Goal: Complete application form: Complete application form

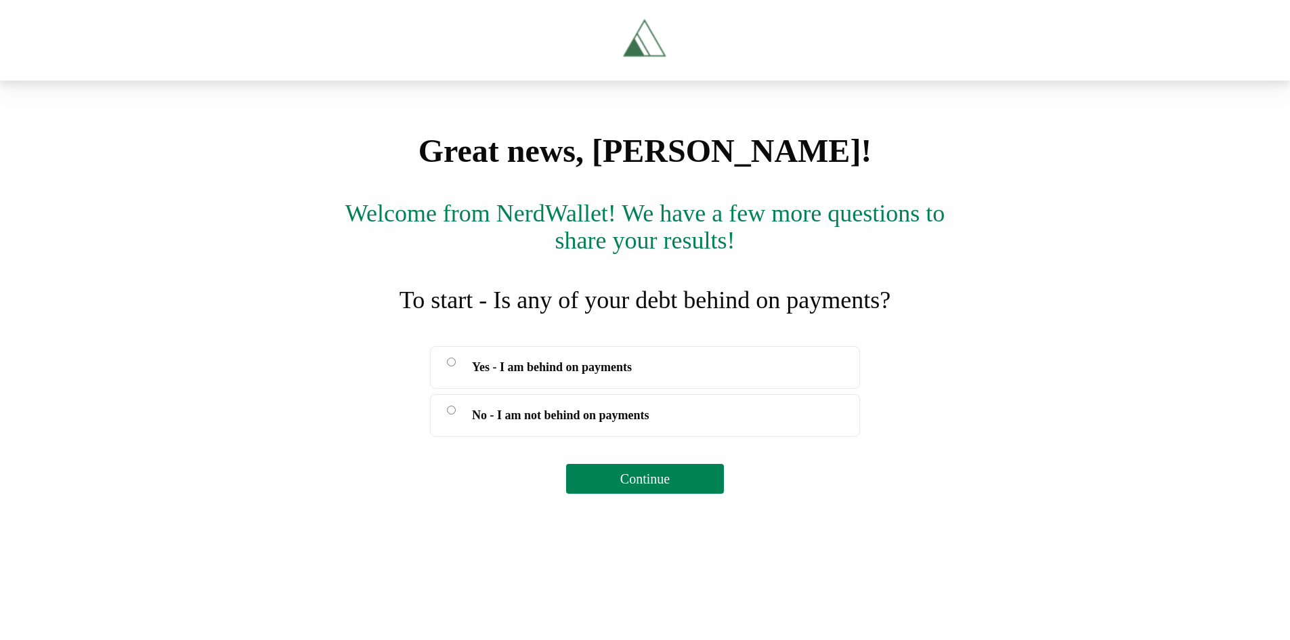
scroll to position [39, 0]
click at [660, 494] on button "Continue" at bounding box center [645, 479] width 158 height 30
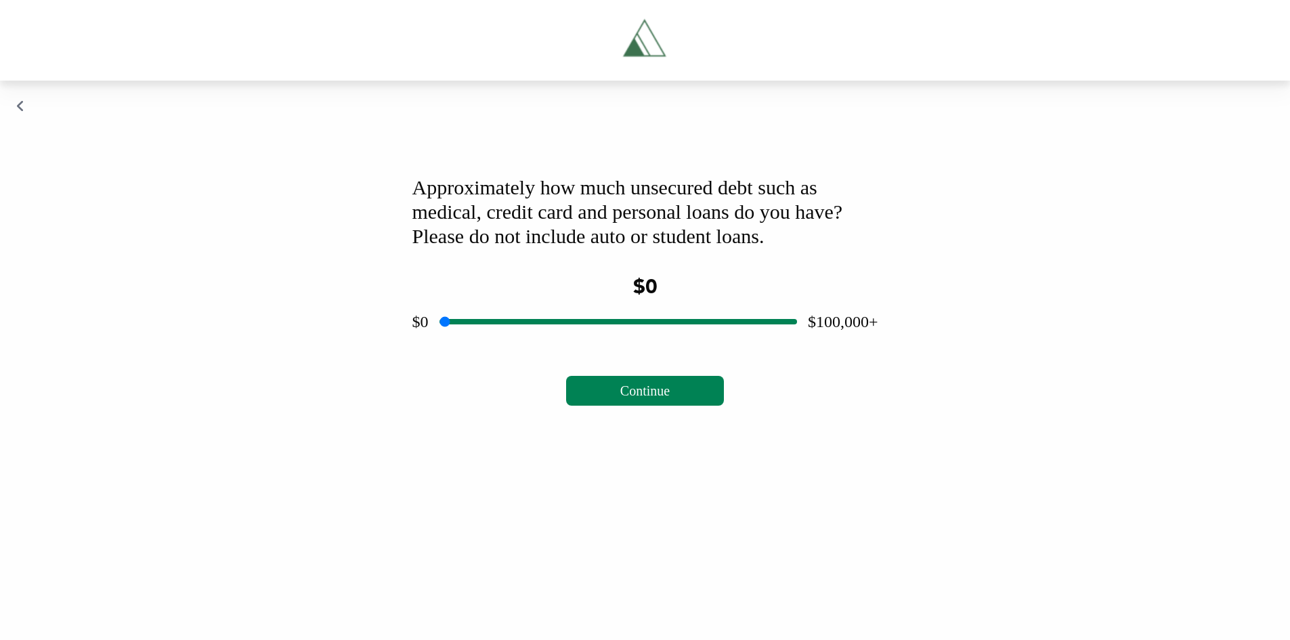
scroll to position [0, 0]
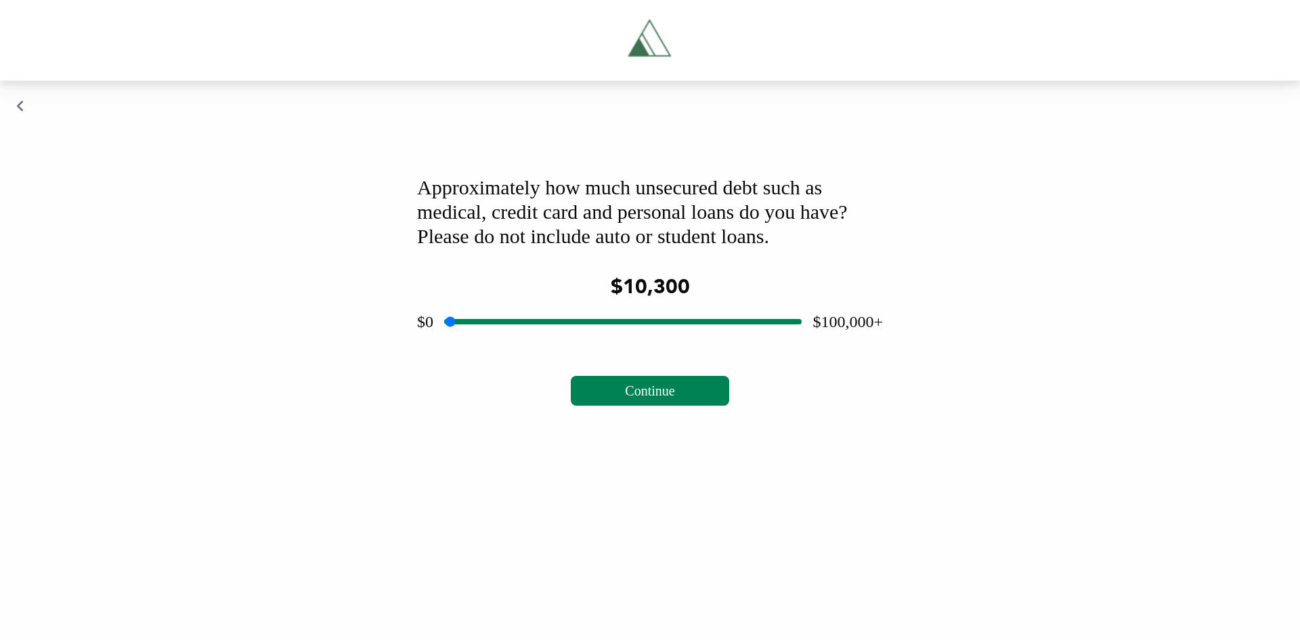
drag, startPoint x: 620, startPoint y: 506, endPoint x: 488, endPoint y: 538, distance: 135.8
type input "*****"
click at [488, 343] on input "range" at bounding box center [623, 321] width 358 height 43
click at [660, 398] on span "Continue" at bounding box center [649, 390] width 49 height 15
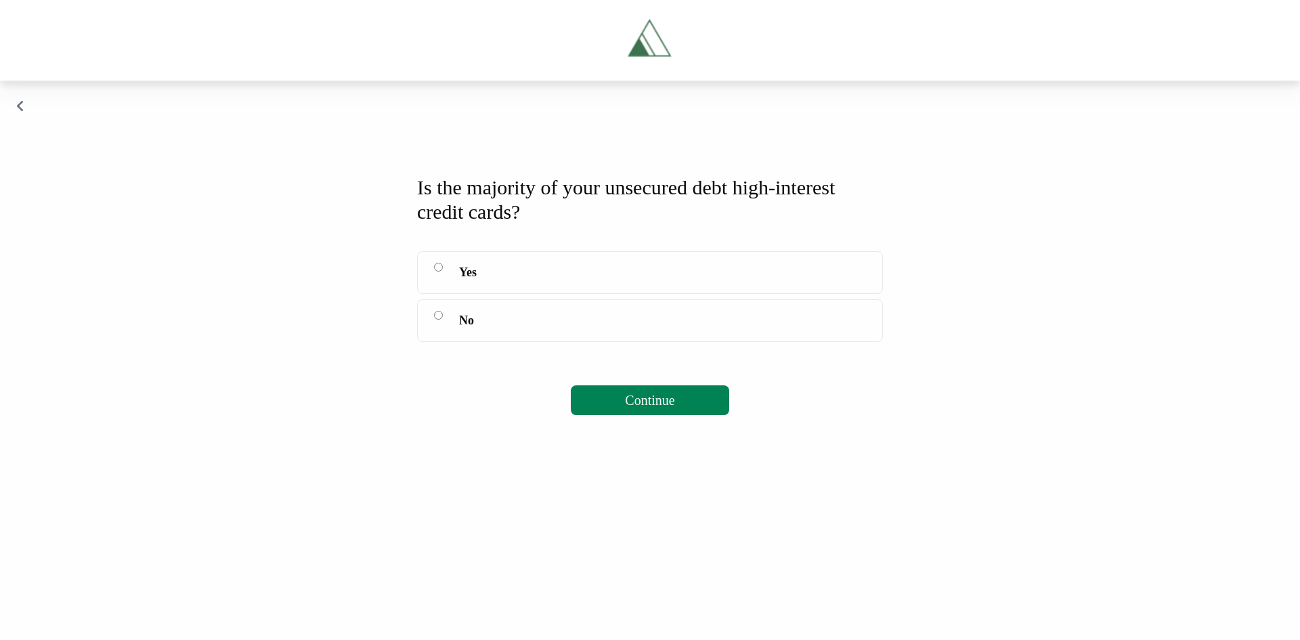
click at [634, 408] on span "Continue" at bounding box center [649, 400] width 49 height 15
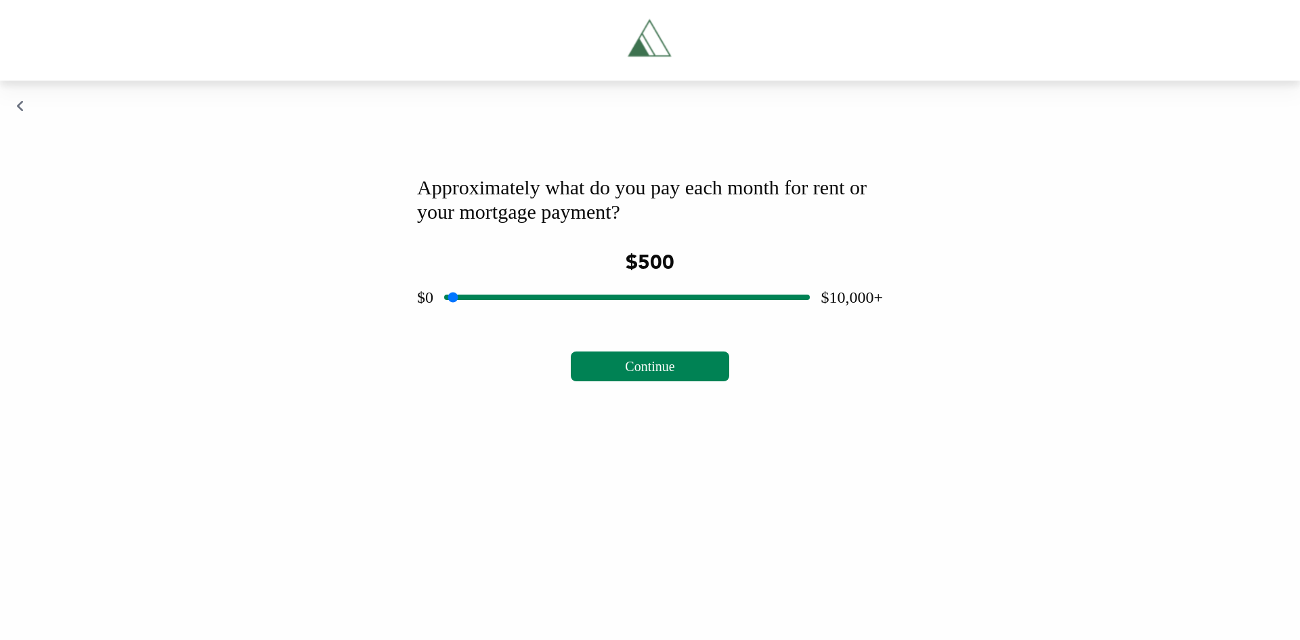
drag, startPoint x: 623, startPoint y: 485, endPoint x: 470, endPoint y: 509, distance: 154.9
type input "***"
click at [470, 319] on input "range" at bounding box center [627, 297] width 366 height 43
click at [637, 374] on span "Continue" at bounding box center [649, 366] width 49 height 15
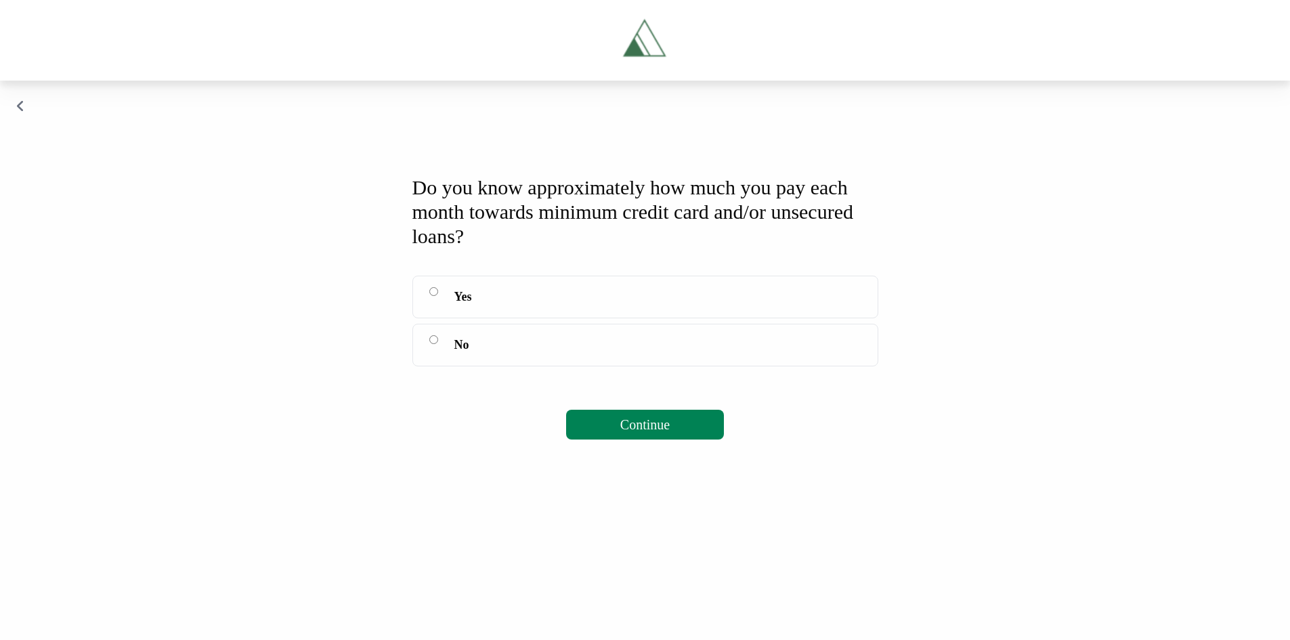
click at [639, 432] on span "Continue" at bounding box center [644, 424] width 49 height 15
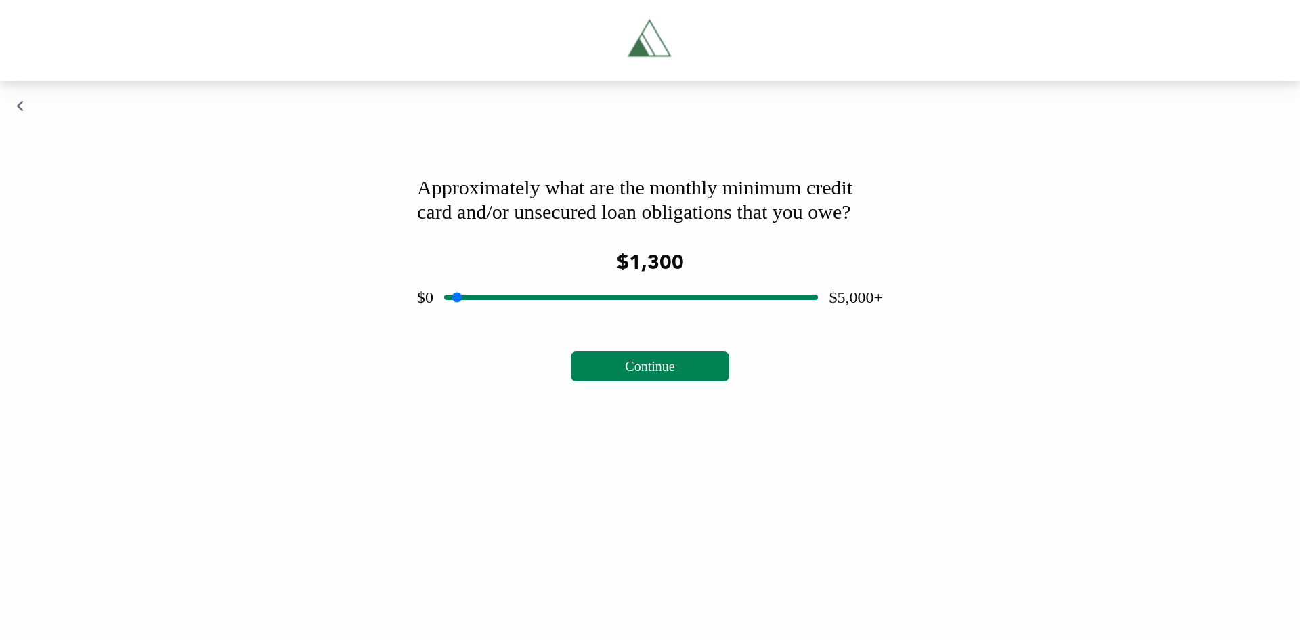
drag, startPoint x: 628, startPoint y: 505, endPoint x: 548, endPoint y: 527, distance: 83.5
click at [548, 319] on input "range" at bounding box center [631, 297] width 374 height 43
click at [549, 319] on input "range" at bounding box center [631, 297] width 374 height 43
click at [647, 374] on span "Continue" at bounding box center [649, 366] width 49 height 15
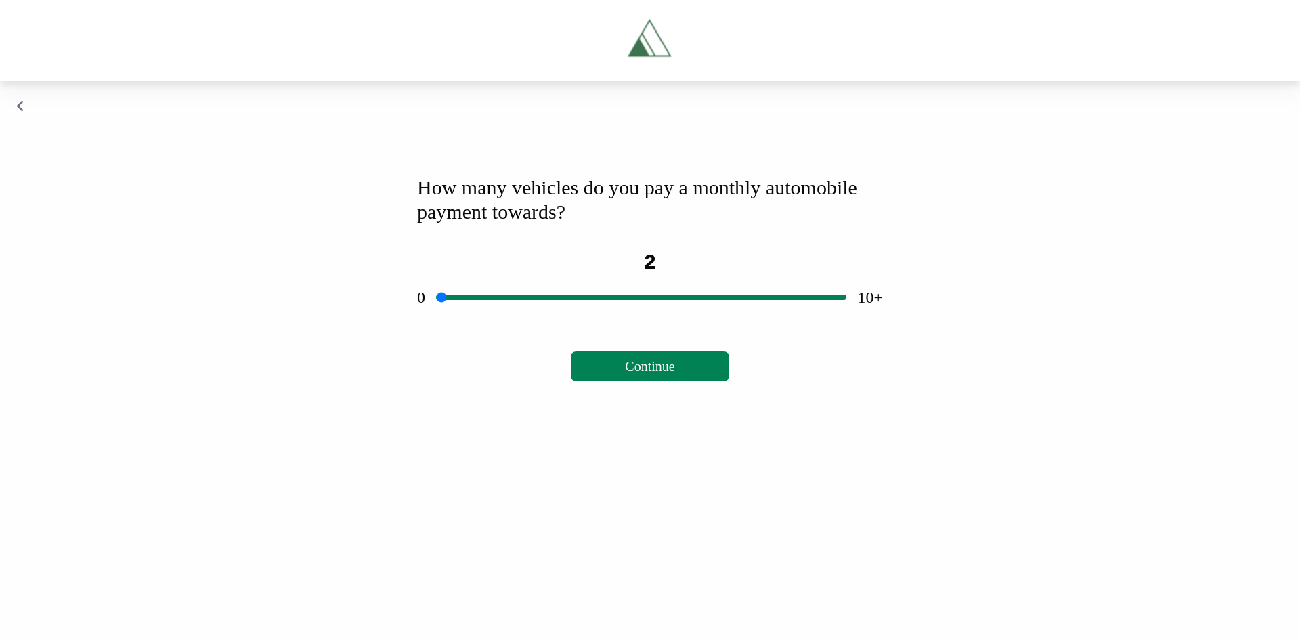
drag, startPoint x: 639, startPoint y: 480, endPoint x: 525, endPoint y: 489, distance: 114.1
click at [525, 319] on input "range" at bounding box center [641, 297] width 410 height 43
click at [647, 374] on span "Continue" at bounding box center [649, 366] width 49 height 15
drag, startPoint x: 627, startPoint y: 486, endPoint x: 473, endPoint y: 504, distance: 155.5
click at [473, 319] on input "range" at bounding box center [631, 297] width 374 height 43
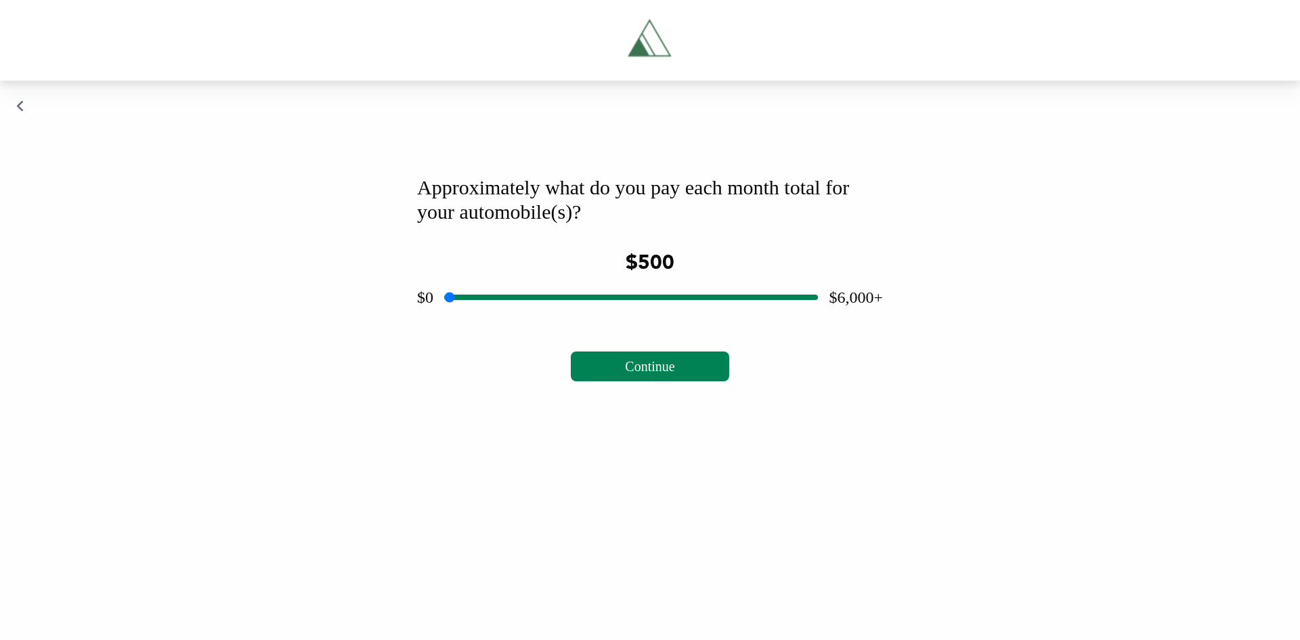
drag, startPoint x: 475, startPoint y: 483, endPoint x: 482, endPoint y: 482, distance: 6.8
type input "***"
click at [482, 319] on input "range" at bounding box center [631, 297] width 374 height 43
click at [630, 374] on span "Continue" at bounding box center [649, 366] width 49 height 15
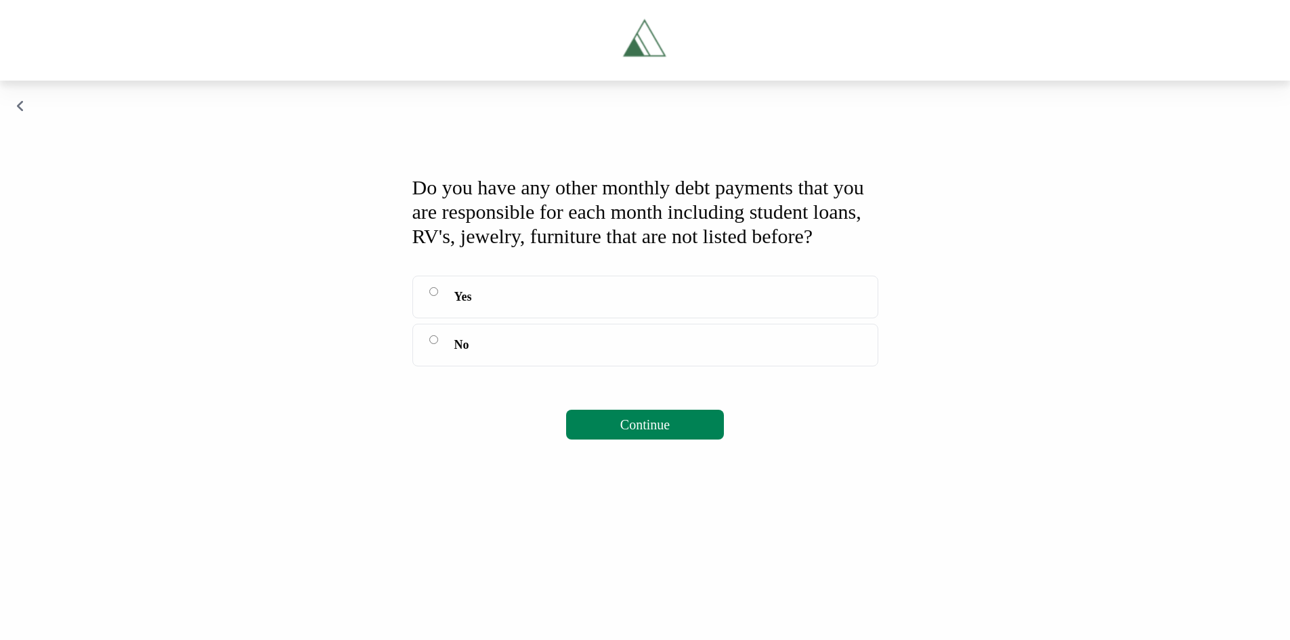
scroll to position [36, 0]
click at [646, 432] on span "Continue" at bounding box center [644, 424] width 49 height 15
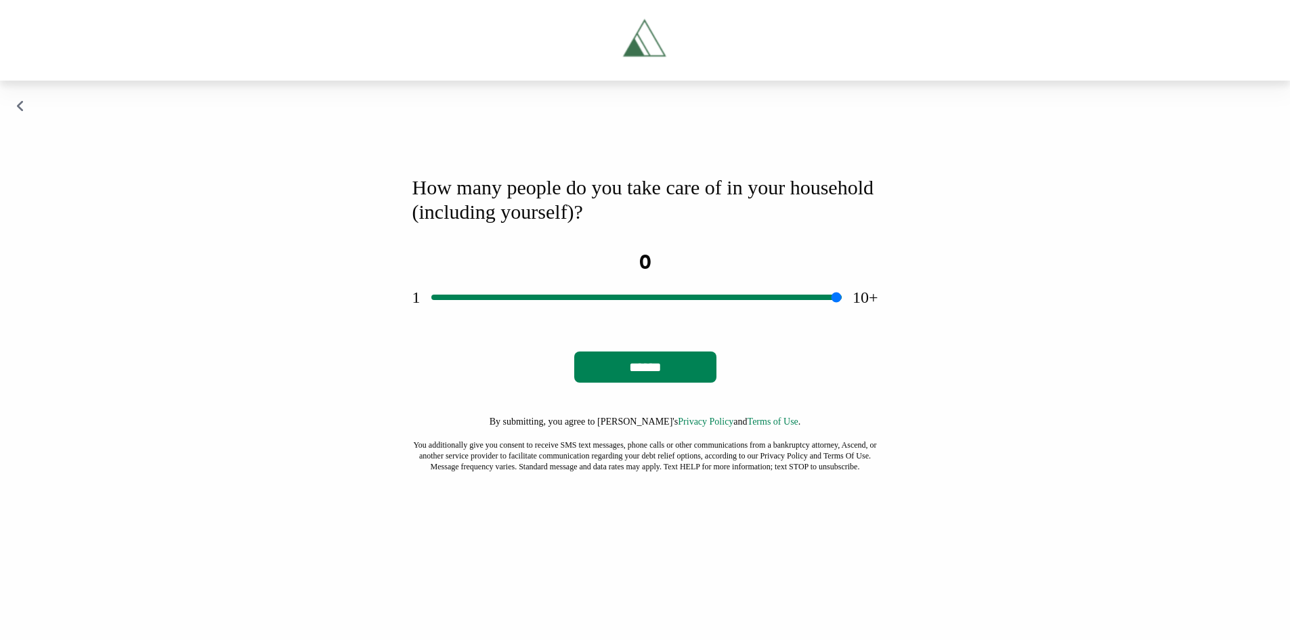
drag, startPoint x: 656, startPoint y: 482, endPoint x: 635, endPoint y: 481, distance: 20.3
click at [635, 319] on input "range" at bounding box center [636, 297] width 410 height 43
drag, startPoint x: 656, startPoint y: 484, endPoint x: 672, endPoint y: 486, distance: 16.4
click at [672, 319] on input "range" at bounding box center [636, 297] width 410 height 43
drag, startPoint x: 656, startPoint y: 482, endPoint x: 679, endPoint y: 480, distance: 23.1
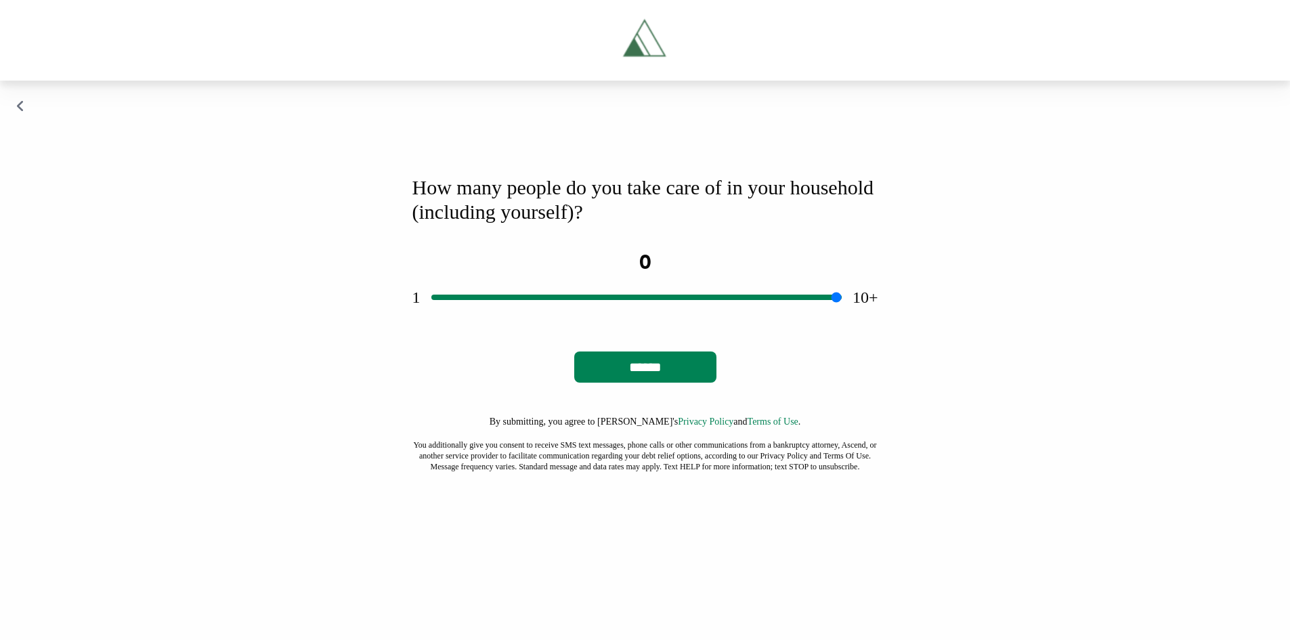
click at [679, 319] on input "range" at bounding box center [636, 297] width 410 height 43
type input "*"
click at [568, 319] on input "range" at bounding box center [636, 297] width 410 height 43
click at [638, 383] on input "******" at bounding box center [645, 366] width 142 height 31
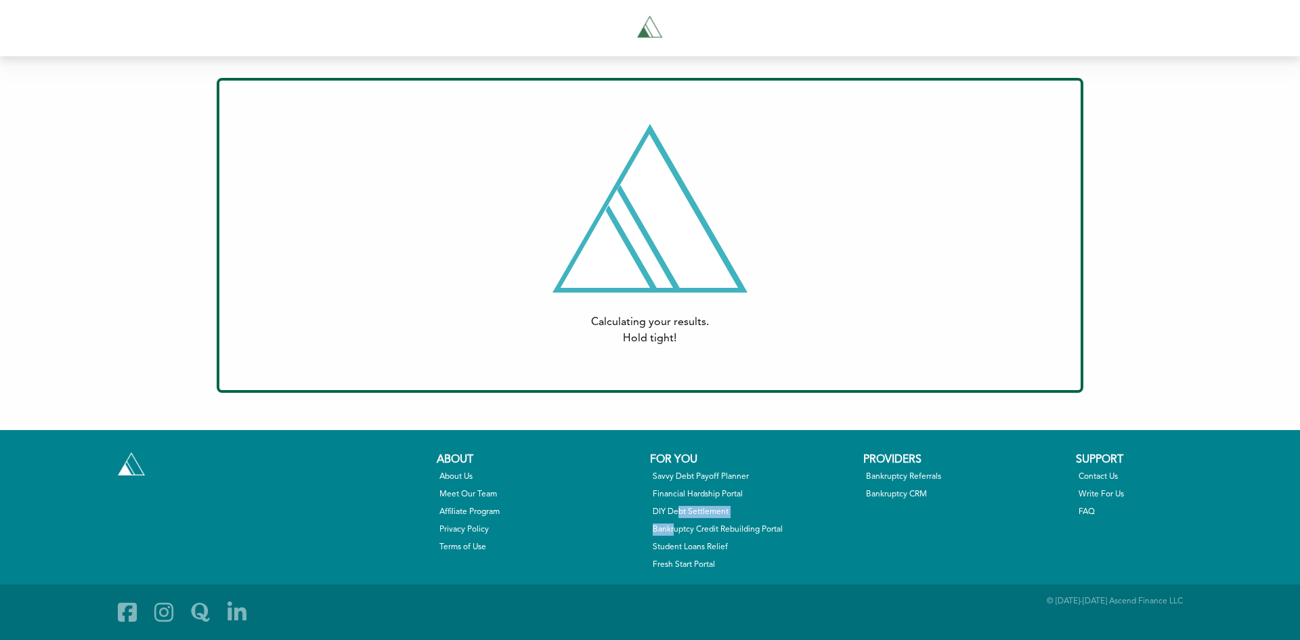
click at [679, 519] on ul "Savvy Debt Payoff Planner Financial Hardship Portal DIY Debt Settlement Bankrup…" at bounding box center [753, 521] width 207 height 106
